Goal: Task Accomplishment & Management: Use online tool/utility

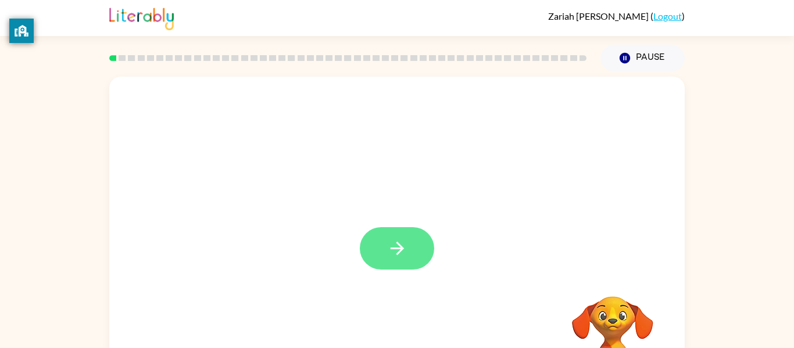
click at [397, 260] on button "button" at bounding box center [397, 248] width 74 height 42
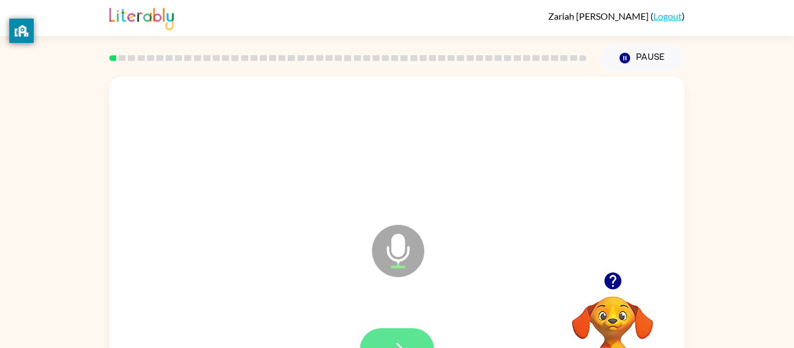
click at [385, 345] on button "button" at bounding box center [397, 350] width 74 height 42
click at [380, 345] on button "button" at bounding box center [397, 350] width 74 height 42
click at [389, 340] on icon "button" at bounding box center [397, 350] width 20 height 20
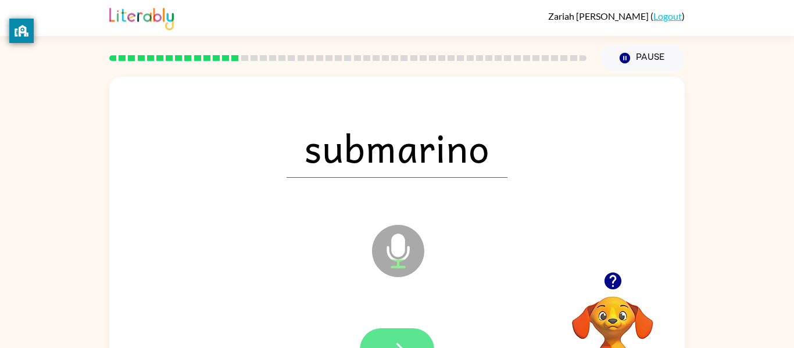
click at [407, 348] on icon "button" at bounding box center [397, 350] width 20 height 20
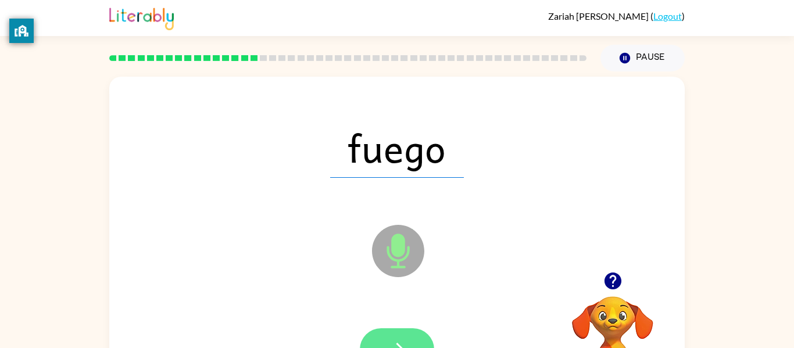
click at [384, 339] on button "button" at bounding box center [397, 350] width 74 height 42
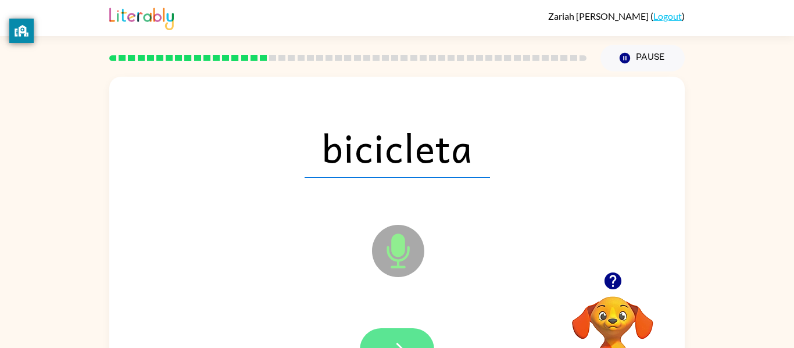
click at [387, 347] on icon "button" at bounding box center [397, 350] width 20 height 20
click at [396, 336] on div at bounding box center [397, 350] width 74 height 42
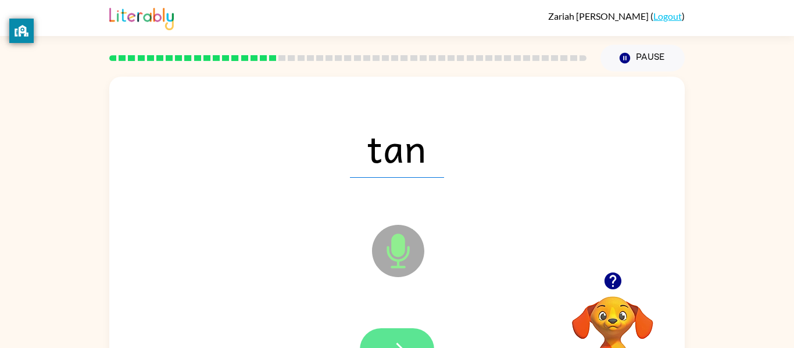
click at [390, 346] on icon "button" at bounding box center [397, 350] width 20 height 20
click at [407, 344] on icon "button" at bounding box center [397, 350] width 20 height 20
click at [389, 343] on icon "button" at bounding box center [397, 350] width 20 height 20
